Goal: Information Seeking & Learning: Learn about a topic

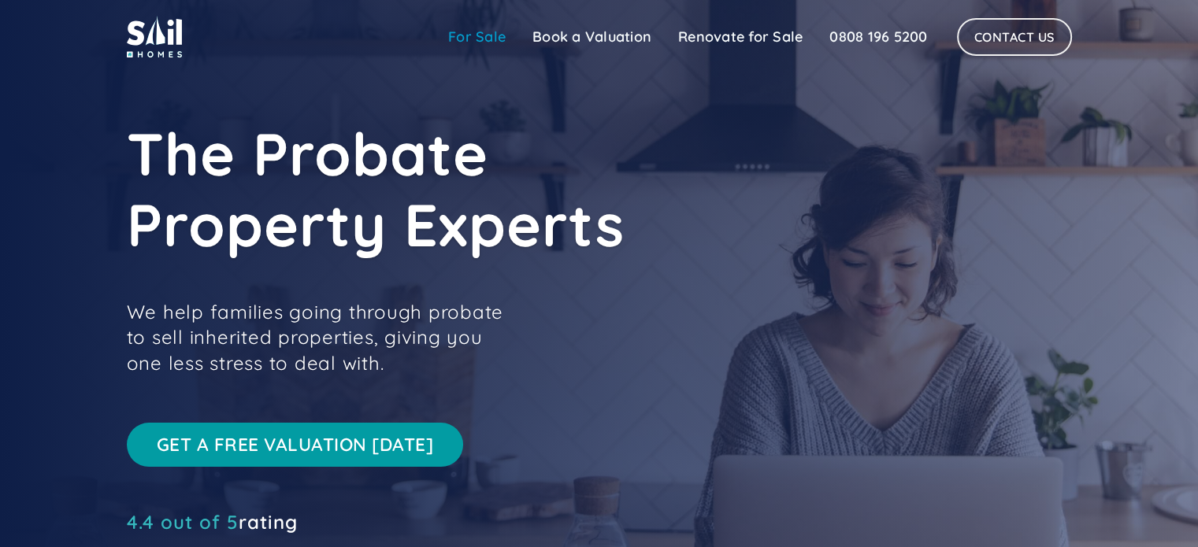
click at [480, 37] on link "For Sale" at bounding box center [477, 37] width 84 height 32
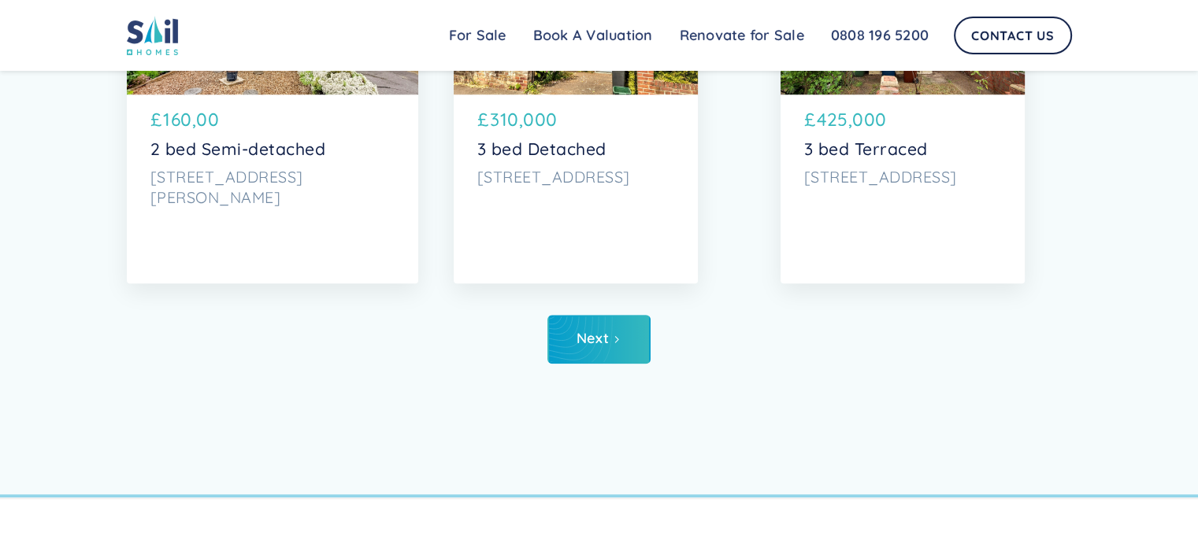
scroll to position [7687, 0]
click at [614, 352] on link "Next" at bounding box center [598, 339] width 103 height 49
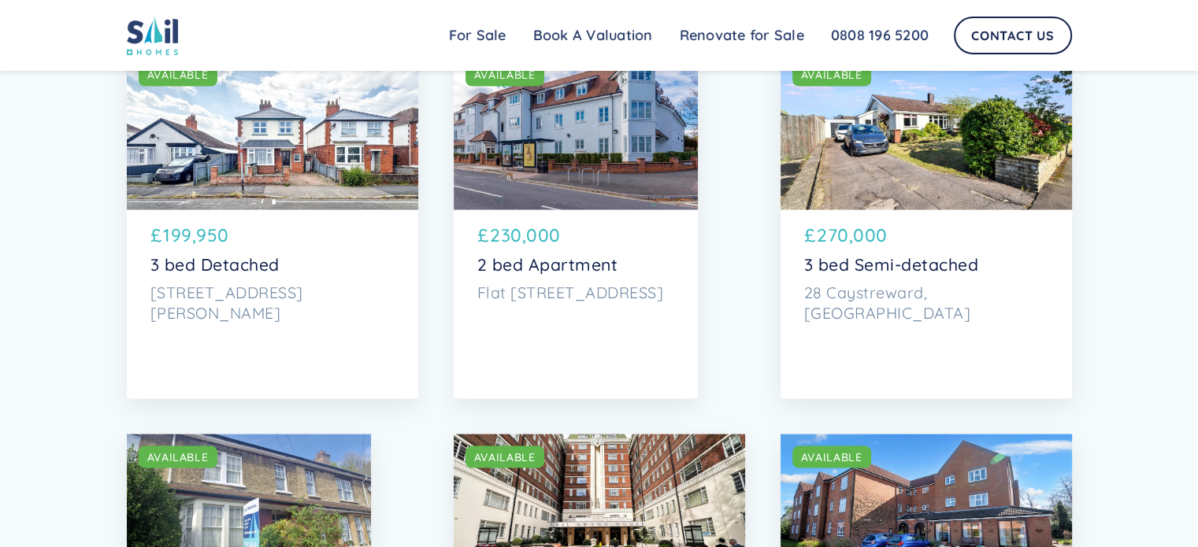
scroll to position [2879, 0]
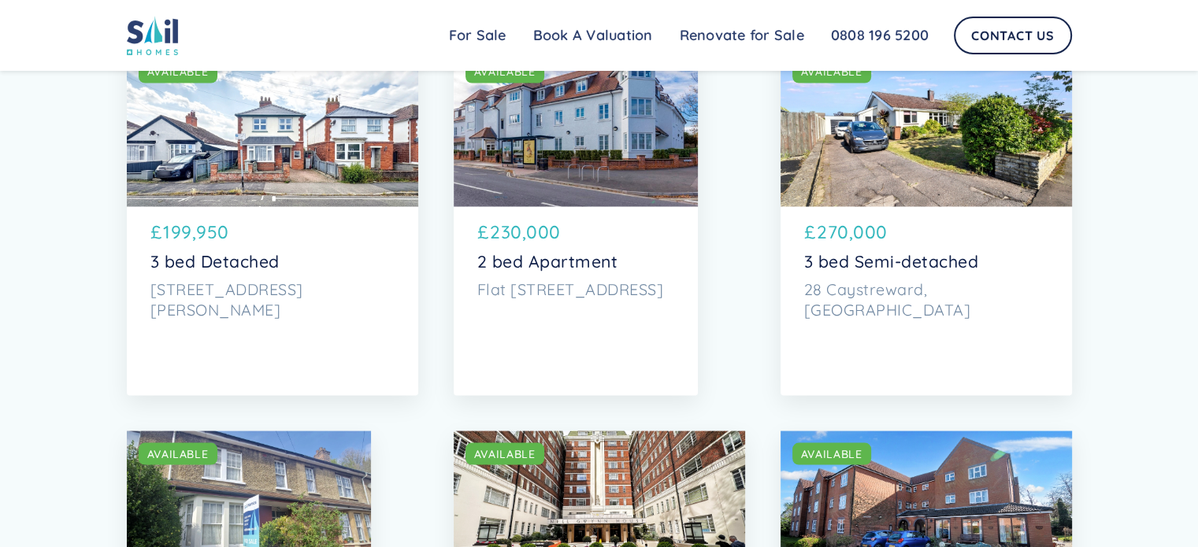
click at [147, 19] on img at bounding box center [153, 35] width 52 height 39
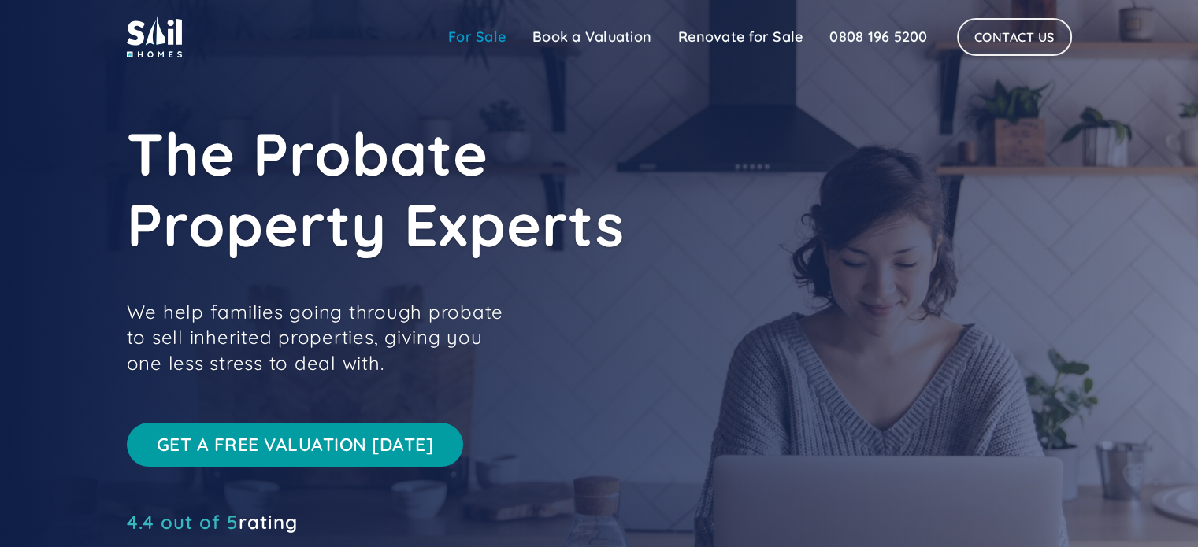
click at [482, 32] on link "For Sale" at bounding box center [477, 37] width 84 height 32
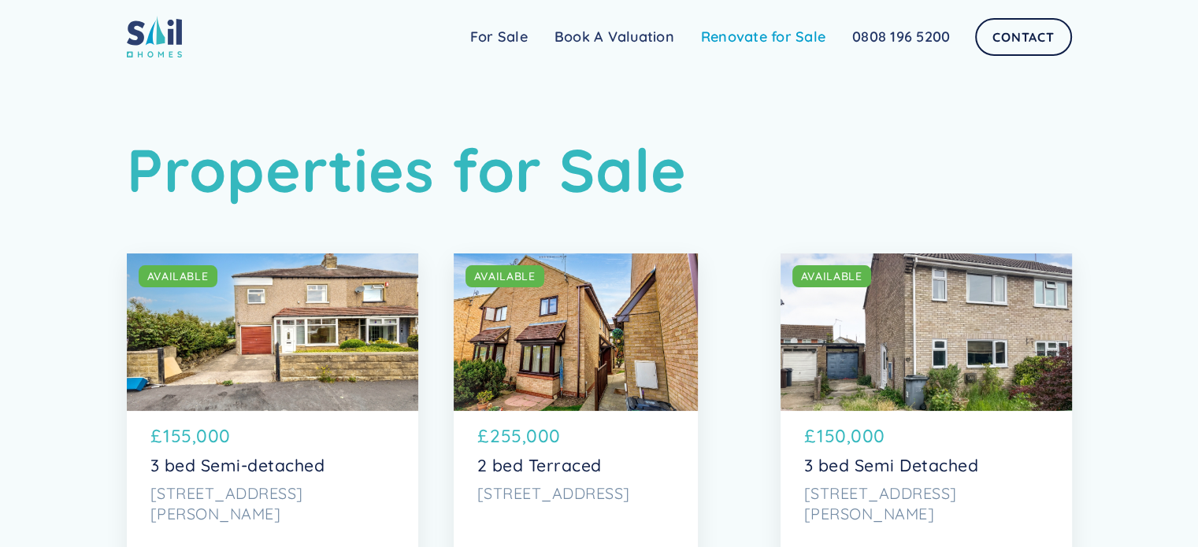
click at [762, 37] on link "Renovate for Sale" at bounding box center [763, 37] width 151 height 32
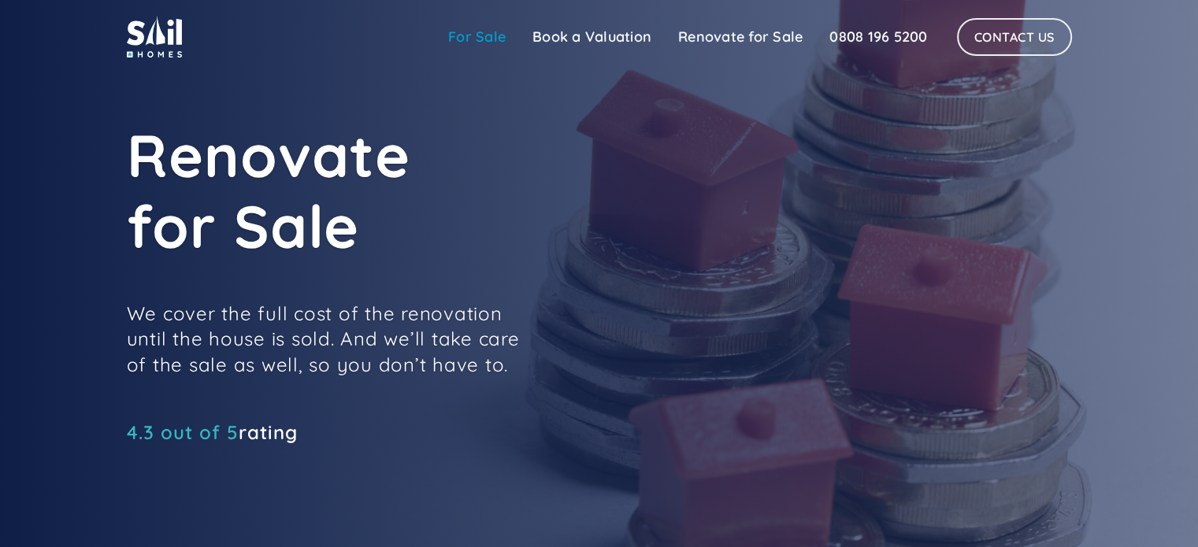
click at [482, 37] on link "For Sale" at bounding box center [477, 37] width 84 height 32
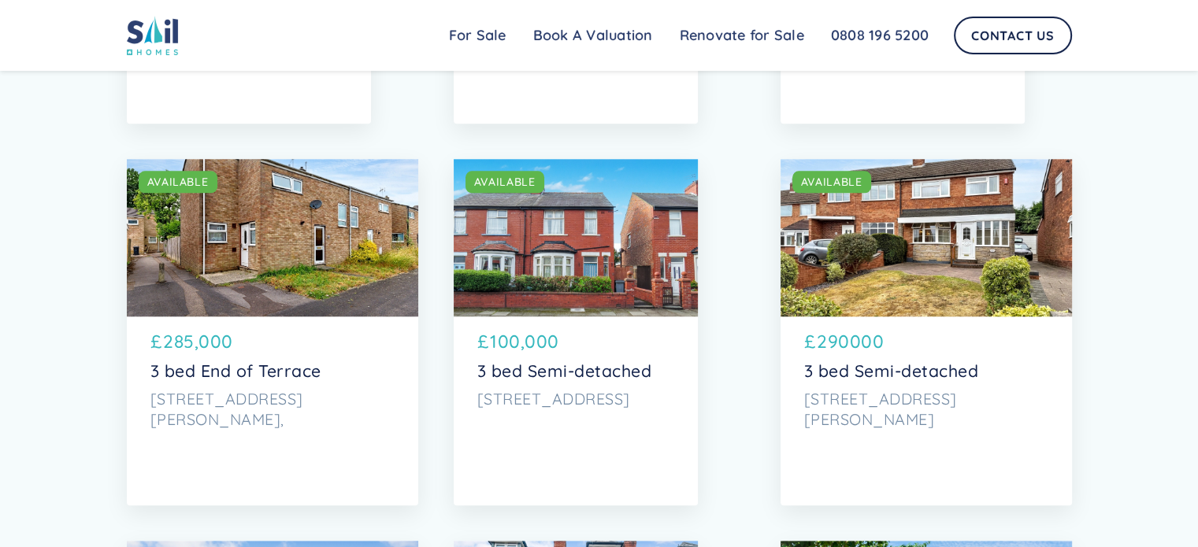
scroll to position [1622, 0]
click at [302, 260] on div "SOLD AVAILABLE" at bounding box center [272, 238] width 291 height 158
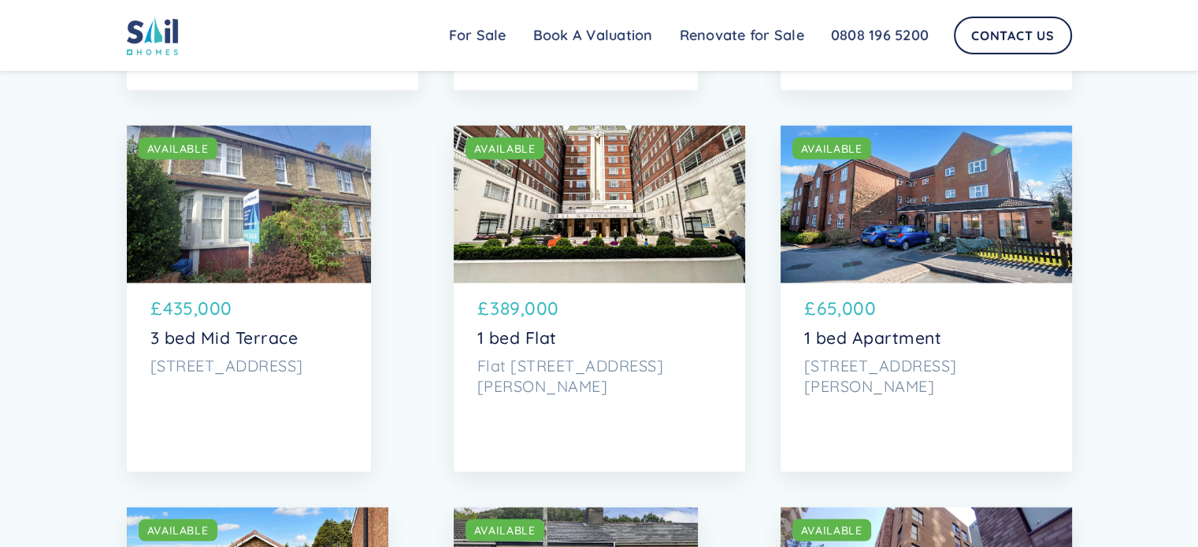
scroll to position [3184, 0]
click at [899, 266] on div "SOLD AVAILABLE" at bounding box center [925, 204] width 291 height 158
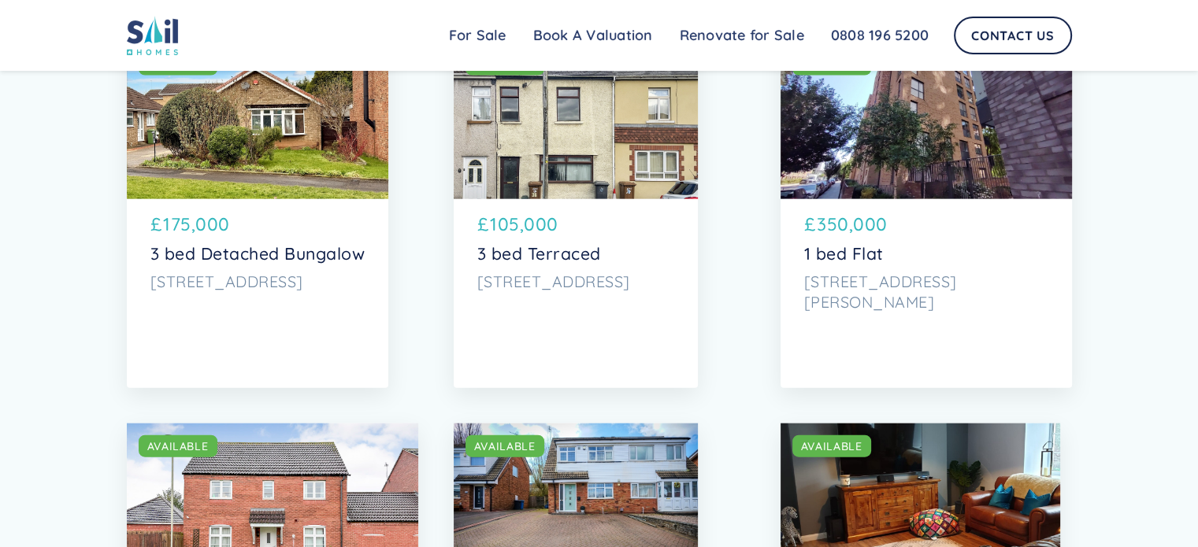
scroll to position [3645, 0]
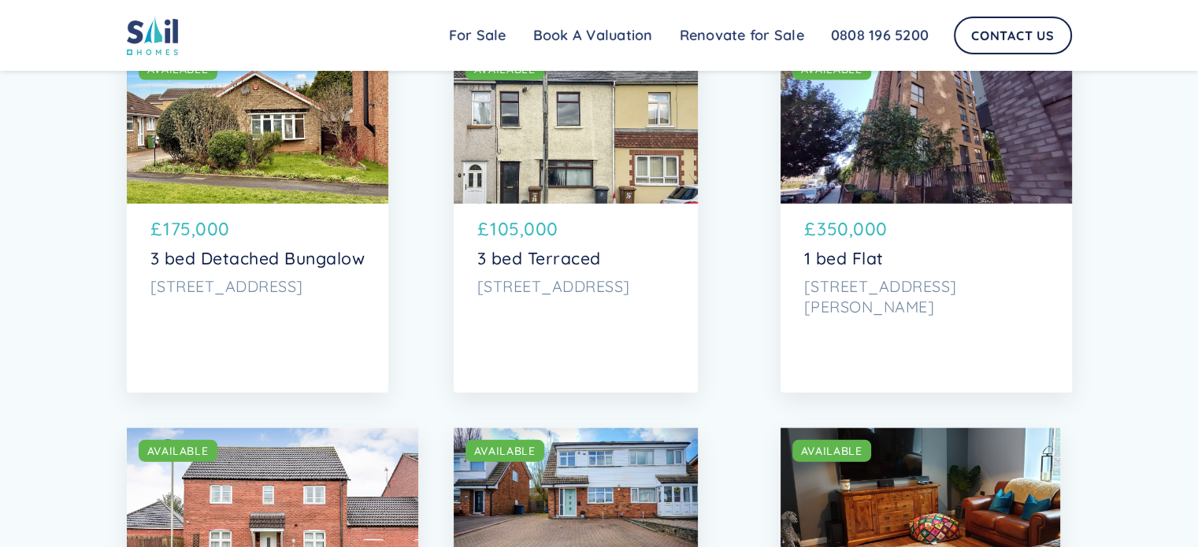
click at [536, 286] on p "36 Risca Road, Cross Keys, Newport" at bounding box center [575, 286] width 197 height 20
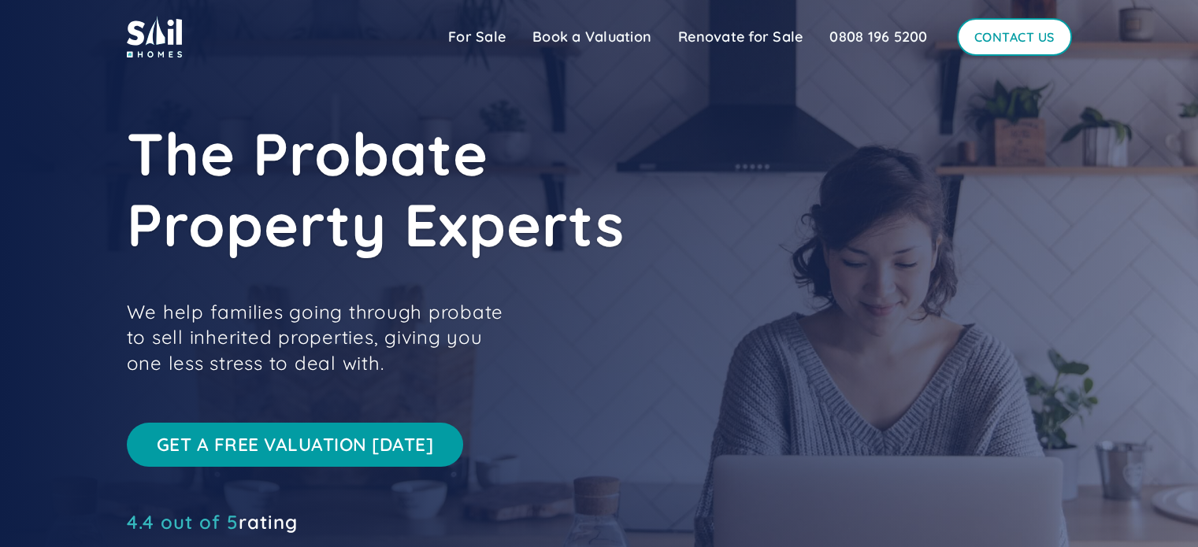
click at [996, 28] on link "Contact Us" at bounding box center [1014, 37] width 115 height 38
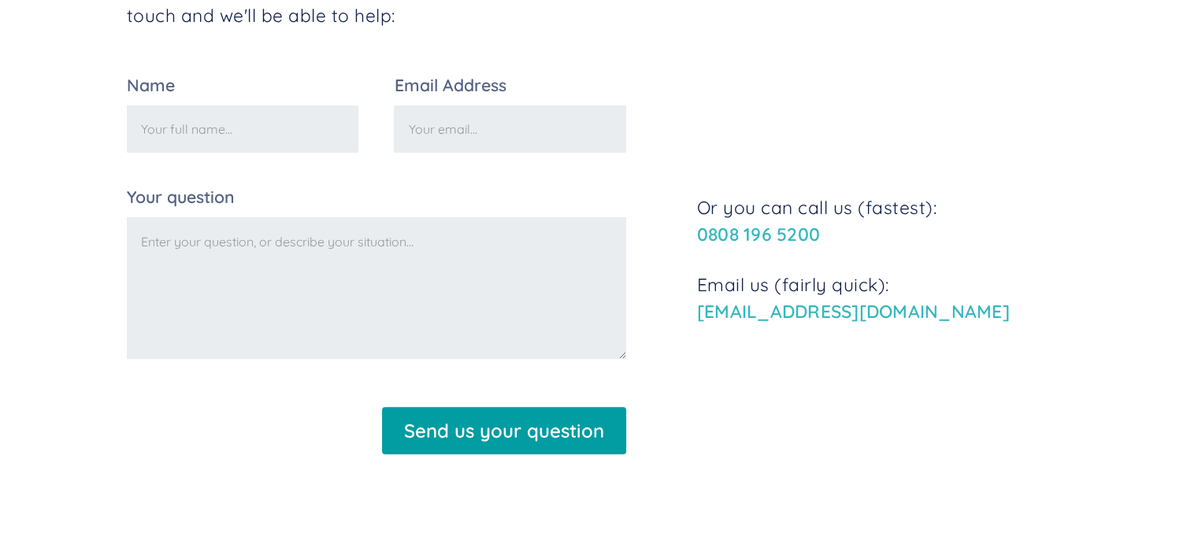
scroll to position [463, 0]
